Goal: Transaction & Acquisition: Purchase product/service

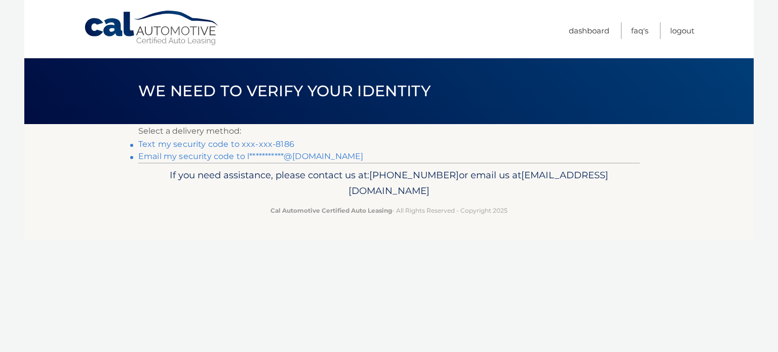
click at [284, 145] on link "Text my security code to xxx-xxx-8186" at bounding box center [216, 144] width 156 height 10
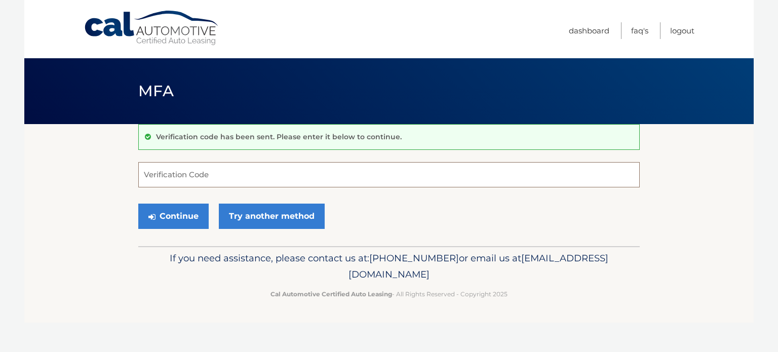
click at [165, 172] on input "Verification Code" at bounding box center [389, 174] width 502 height 25
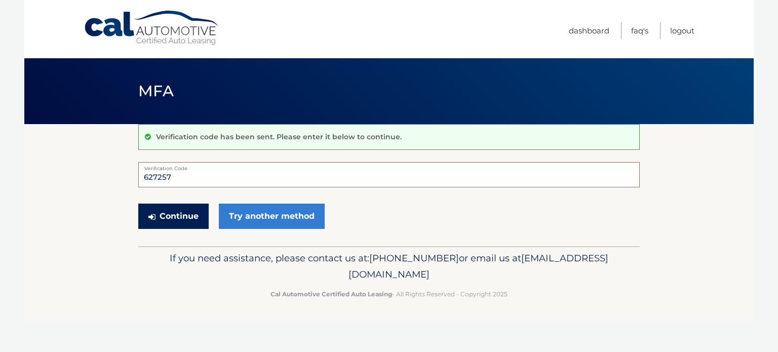
type input "627257"
click at [179, 211] on button "Continue" at bounding box center [173, 216] width 70 height 25
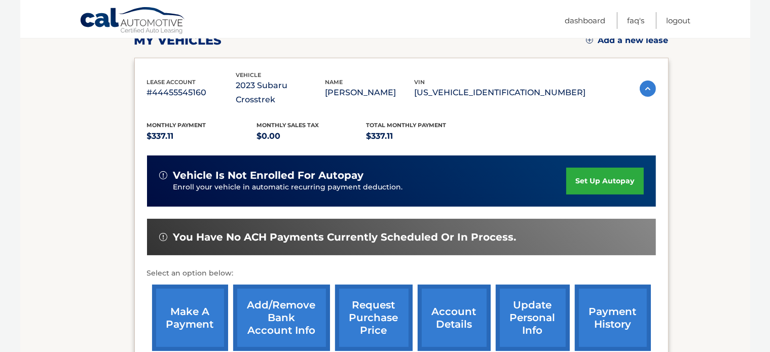
scroll to position [203, 0]
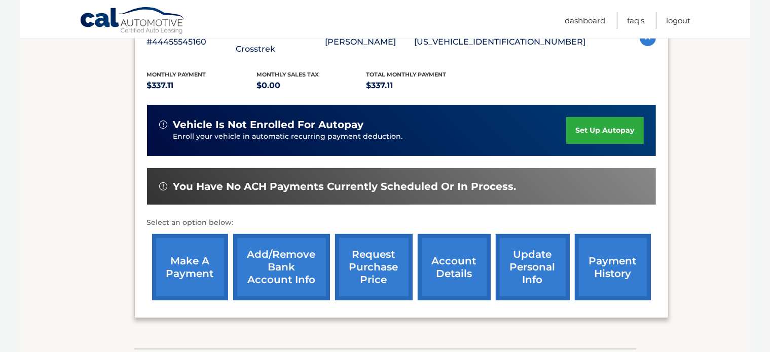
click at [182, 251] on link "make a payment" at bounding box center [190, 267] width 76 height 66
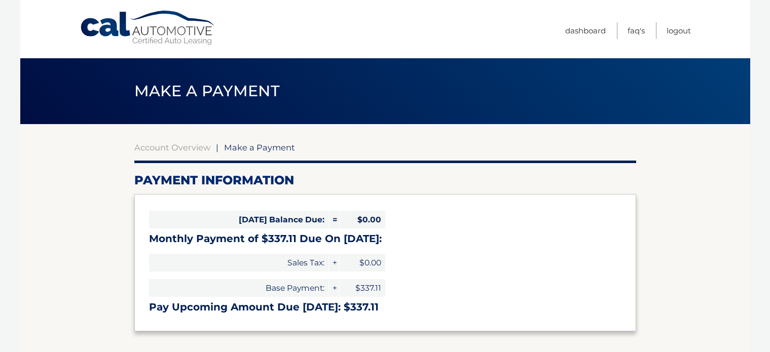
select select "NmQ1NDg1OGEtYjk2ZC00ZDQ3LTk0MzMtOTgzZWRjZDMzMTBh"
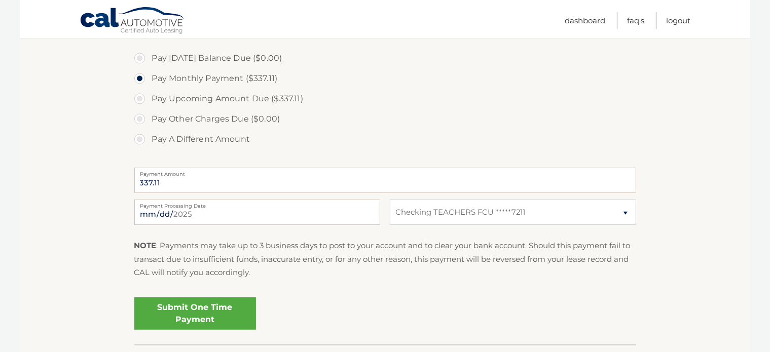
scroll to position [304, 0]
click at [347, 212] on input "2025-10-01" at bounding box center [257, 210] width 246 height 25
type input "2025-10-10"
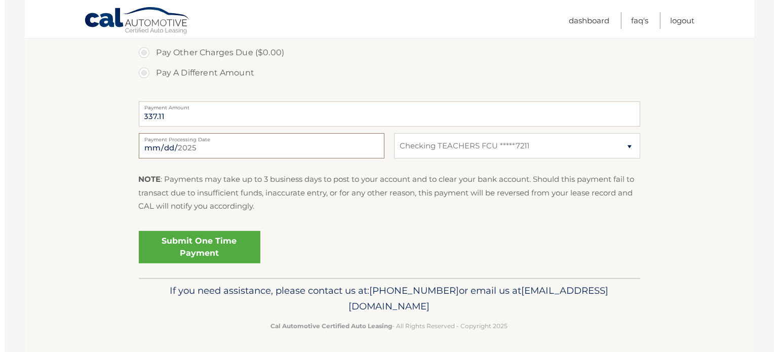
scroll to position [371, 0]
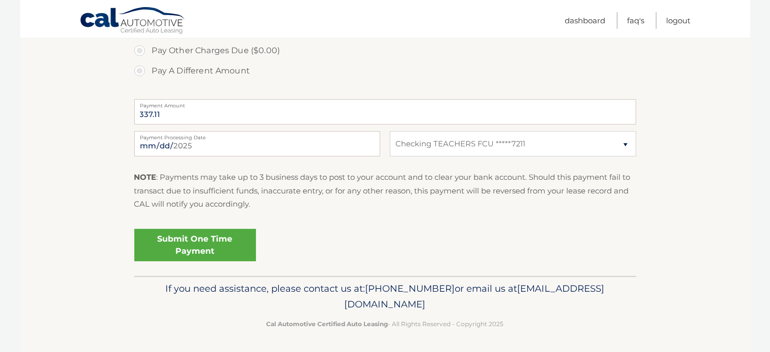
click at [193, 241] on link "Submit One Time Payment" at bounding box center [195, 245] width 122 height 32
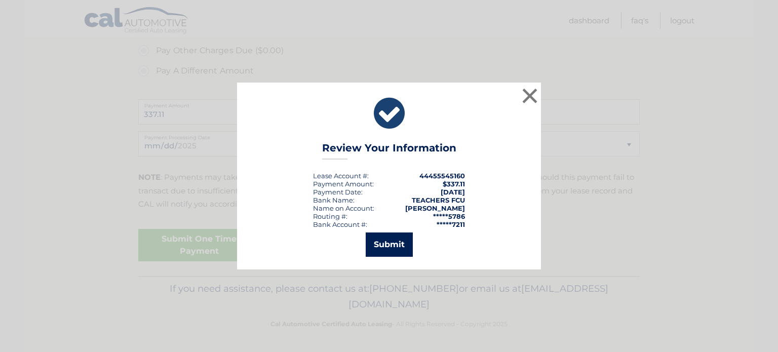
click at [389, 244] on button "Submit" at bounding box center [389, 245] width 47 height 24
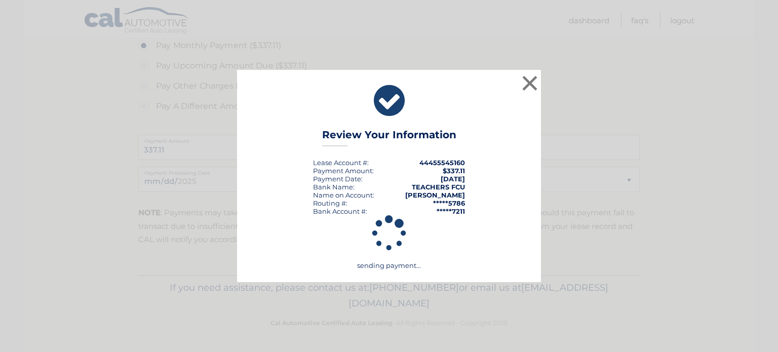
scroll to position [334, 0]
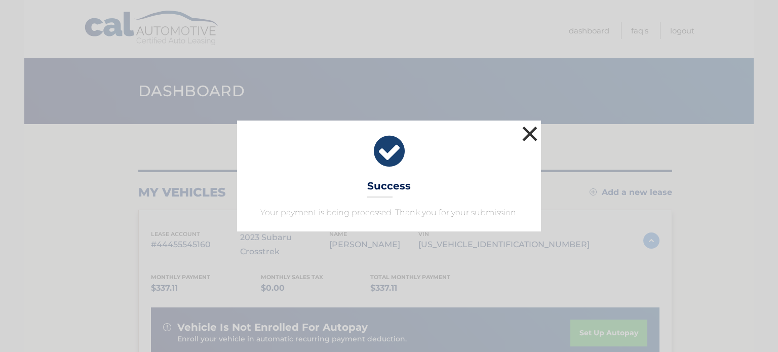
click at [535, 131] on button "×" at bounding box center [530, 134] width 20 height 20
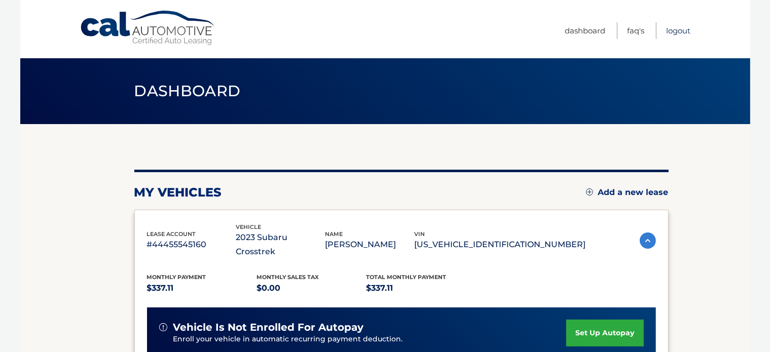
click at [683, 31] on link "Logout" at bounding box center [678, 30] width 24 height 17
